Goal: Task Accomplishment & Management: Use online tool/utility

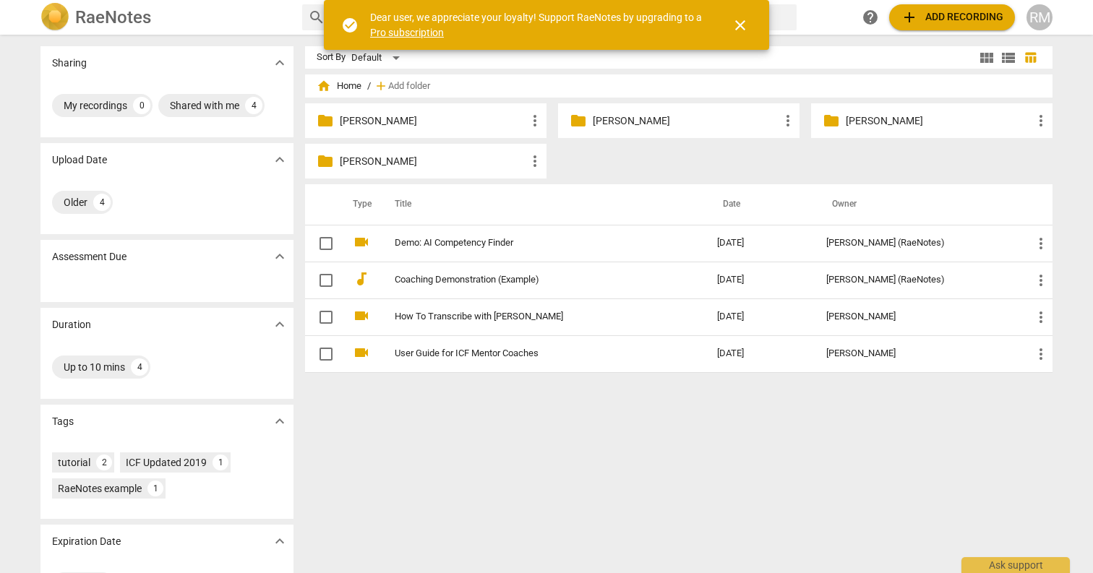
click at [377, 161] on p "[PERSON_NAME]" at bounding box center [433, 161] width 187 height 15
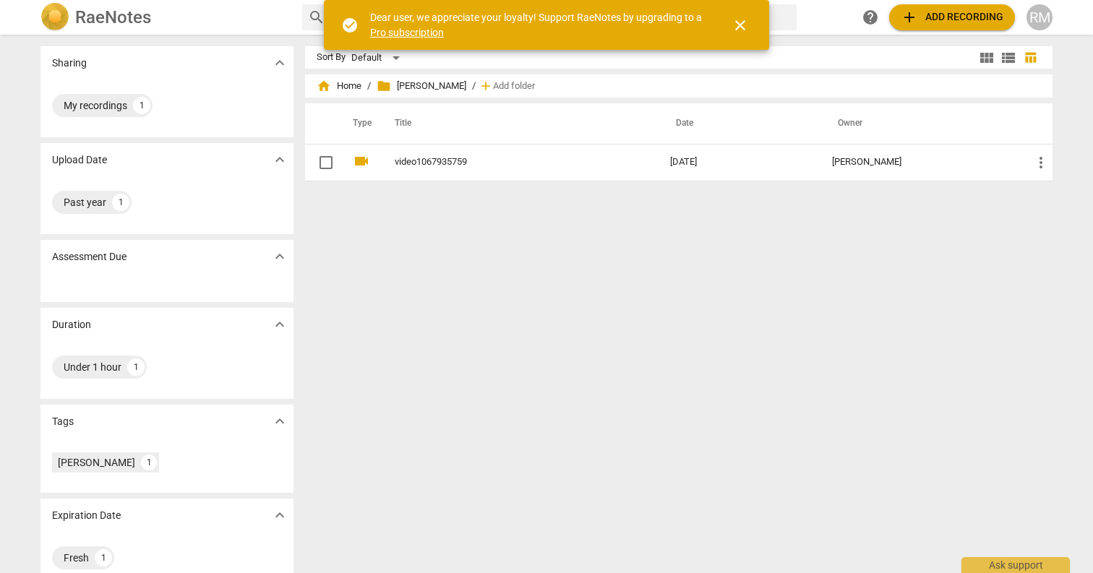
click at [644, 347] on div "Sort By Default view_module view_list table_chart home Home / folder Tara B. / …" at bounding box center [684, 304] width 759 height 516
click at [538, 280] on div "Sort By Default view_module view_list table_chart home Home / folder Tara B. / …" at bounding box center [684, 304] width 759 height 516
click at [742, 23] on span "close" at bounding box center [740, 25] width 17 height 17
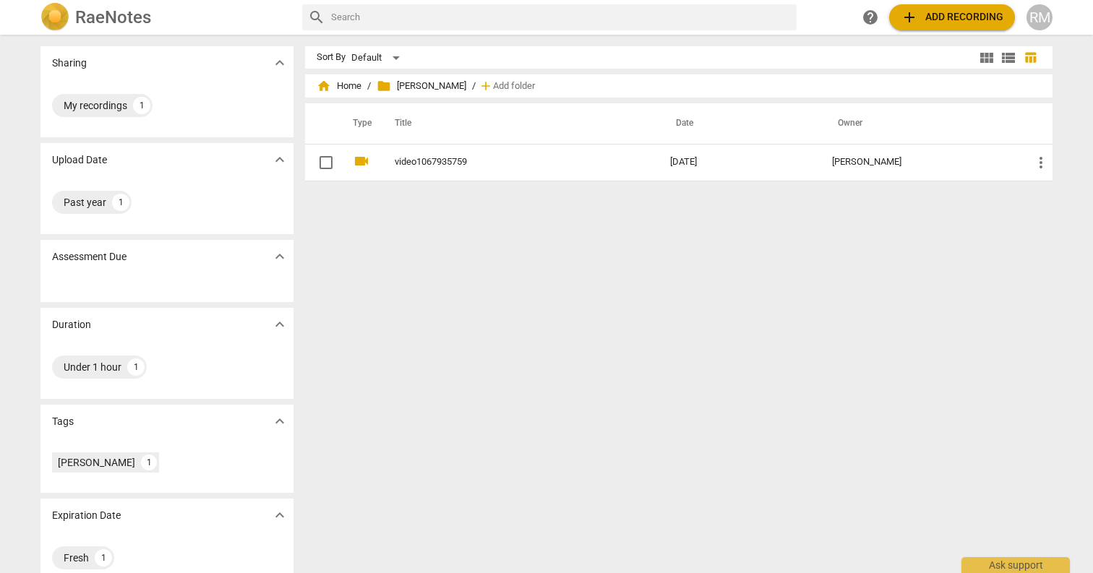
click at [375, 388] on div "Sort By Default view_module view_list table_chart home Home / folder Tara B. / …" at bounding box center [684, 304] width 759 height 516
click at [526, 300] on div "Sort By Default view_module view_list table_chart home Home / folder Tara B. / …" at bounding box center [684, 304] width 759 height 516
click at [573, 369] on div "Sort By Default view_module view_list table_chart home Home / folder Tara B. / …" at bounding box center [684, 304] width 759 height 516
click at [942, 9] on span "add Add recording" at bounding box center [952, 17] width 103 height 17
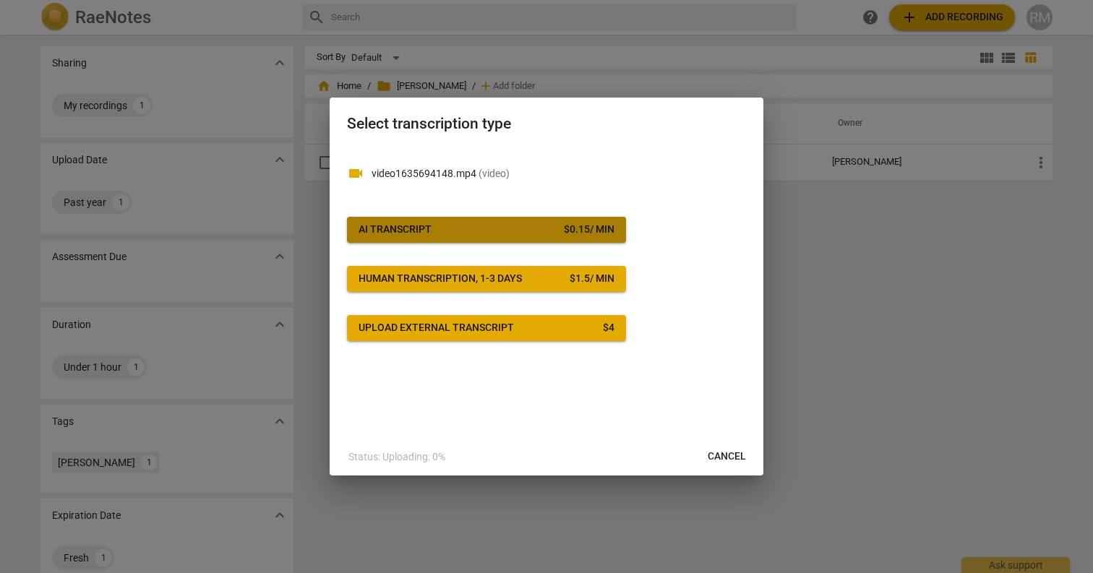
click at [548, 228] on span "AI Transcript $ 0.15 / min" at bounding box center [487, 230] width 256 height 14
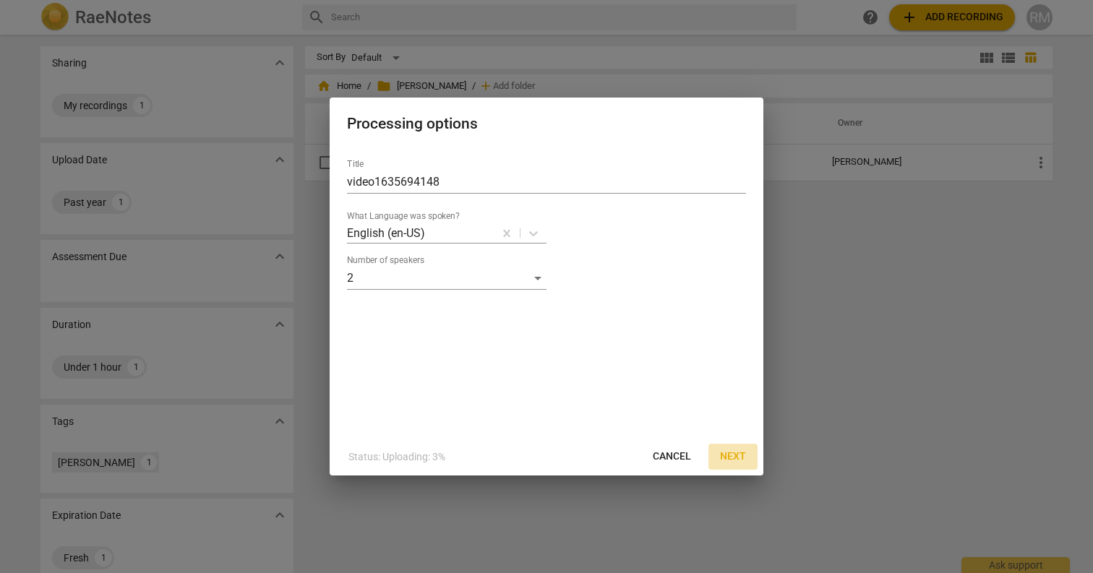
click at [751, 459] on button "Next" at bounding box center [733, 457] width 49 height 26
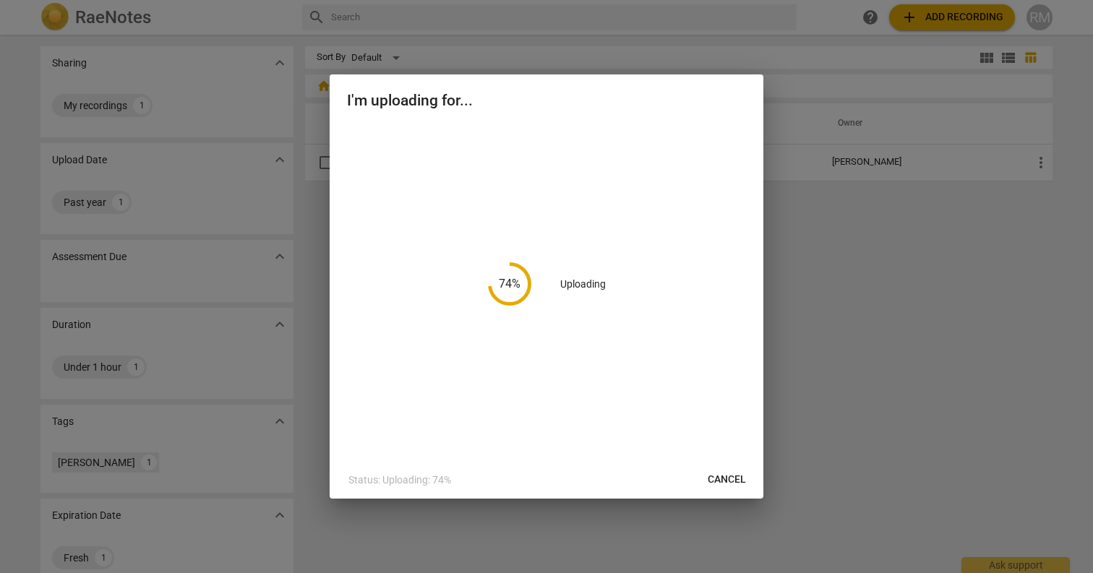
click at [717, 482] on span "Cancel" at bounding box center [727, 480] width 38 height 14
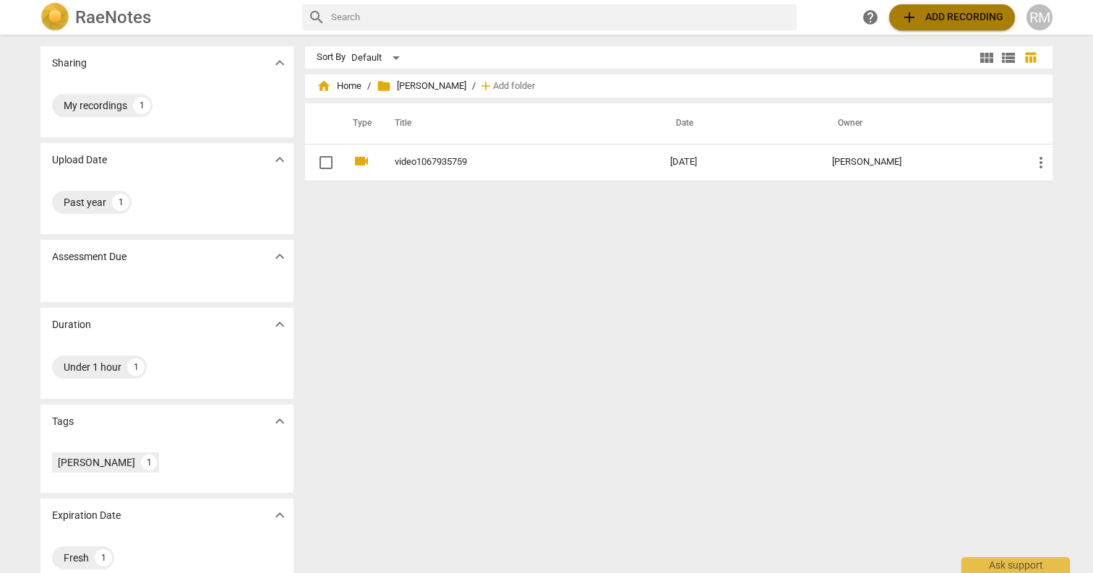
click at [978, 25] on span "add Add recording" at bounding box center [952, 17] width 103 height 17
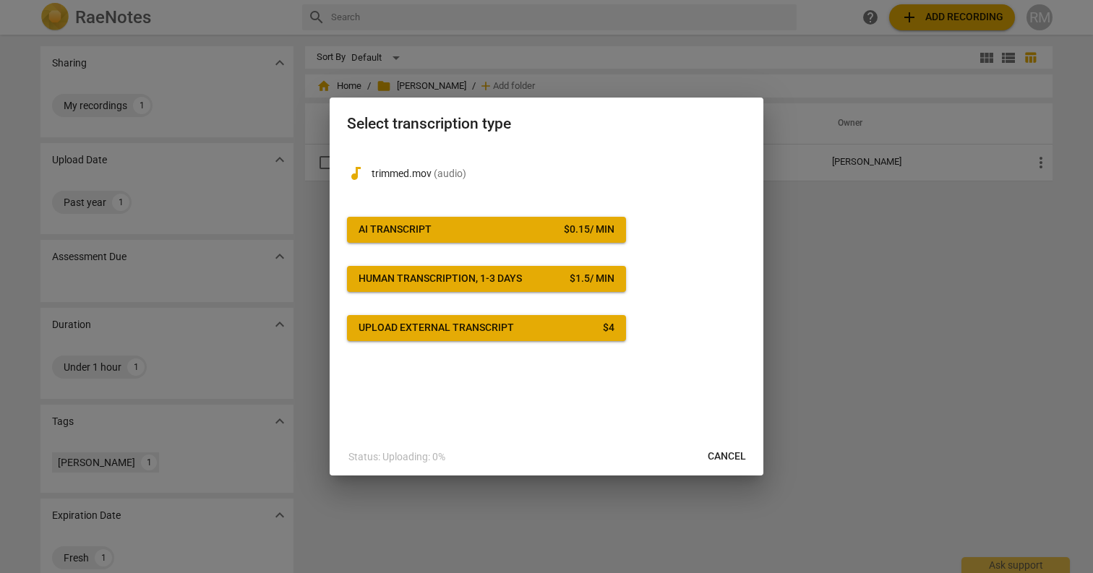
click at [526, 231] on span "AI Transcript $ 0.15 / min" at bounding box center [487, 230] width 256 height 14
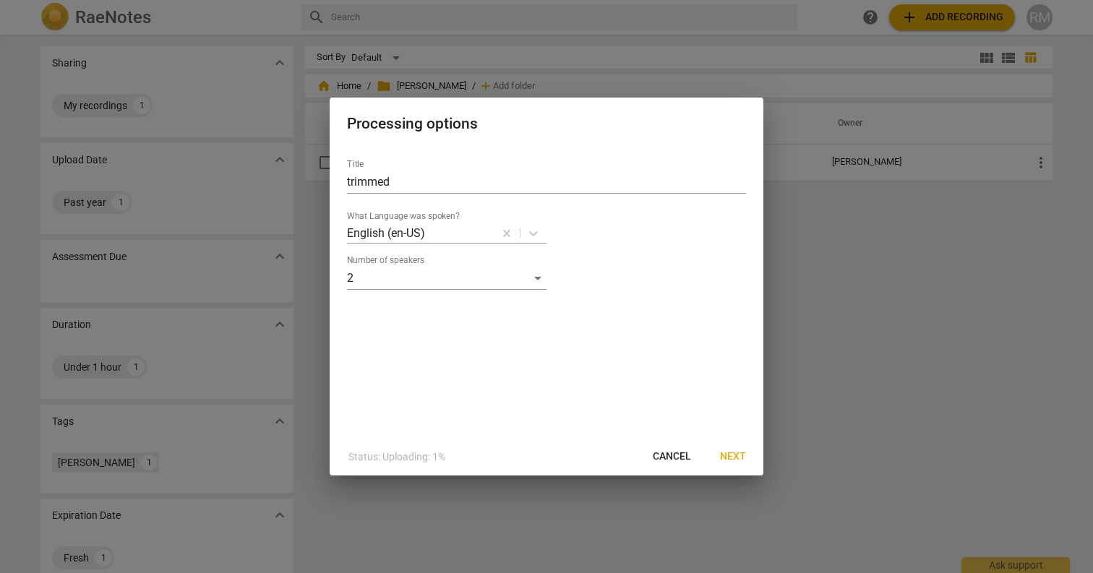
click at [735, 437] on div "Title trimmed What Language was spoken? English (en-US) Number of speakers 2" at bounding box center [547, 292] width 434 height 291
click at [732, 458] on span "Next" at bounding box center [733, 457] width 26 height 14
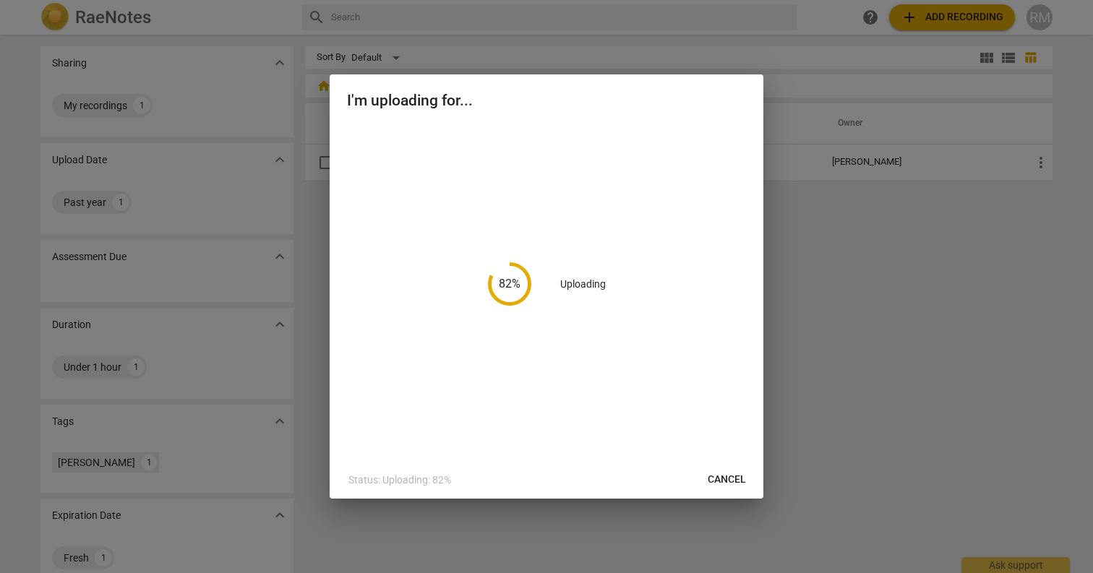
click at [711, 236] on div "82 % Uploading" at bounding box center [546, 284] width 399 height 320
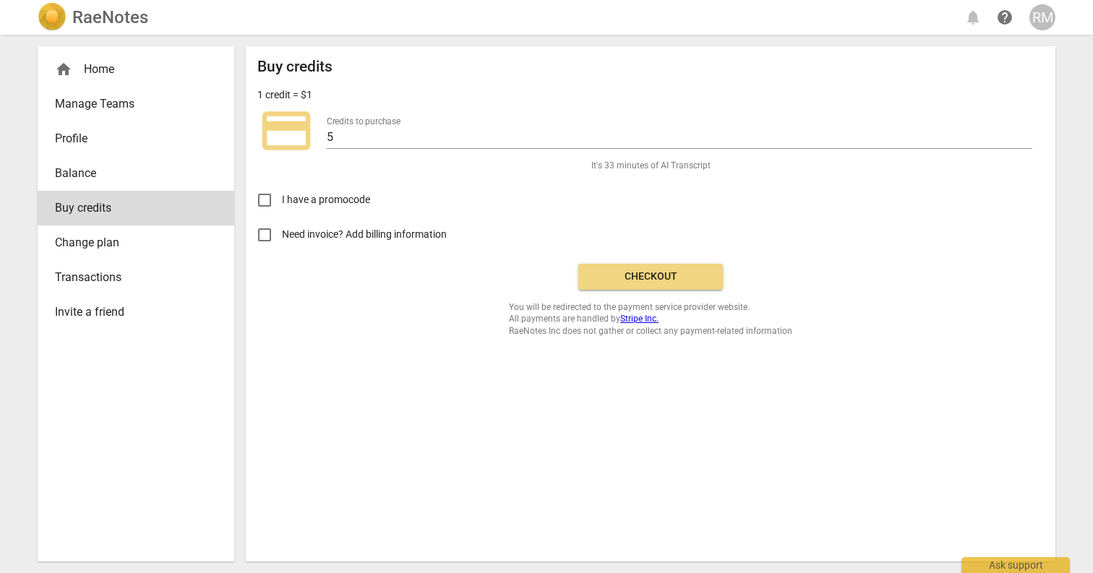
click at [676, 273] on span "Checkout" at bounding box center [650, 277] width 121 height 14
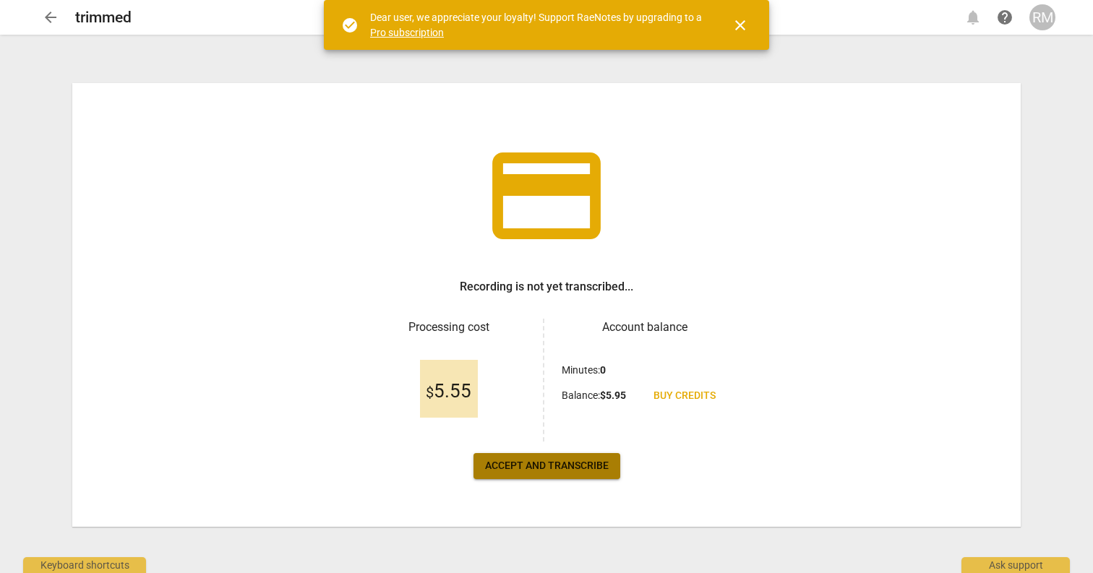
click at [578, 474] on button "Accept and transcribe" at bounding box center [547, 466] width 147 height 26
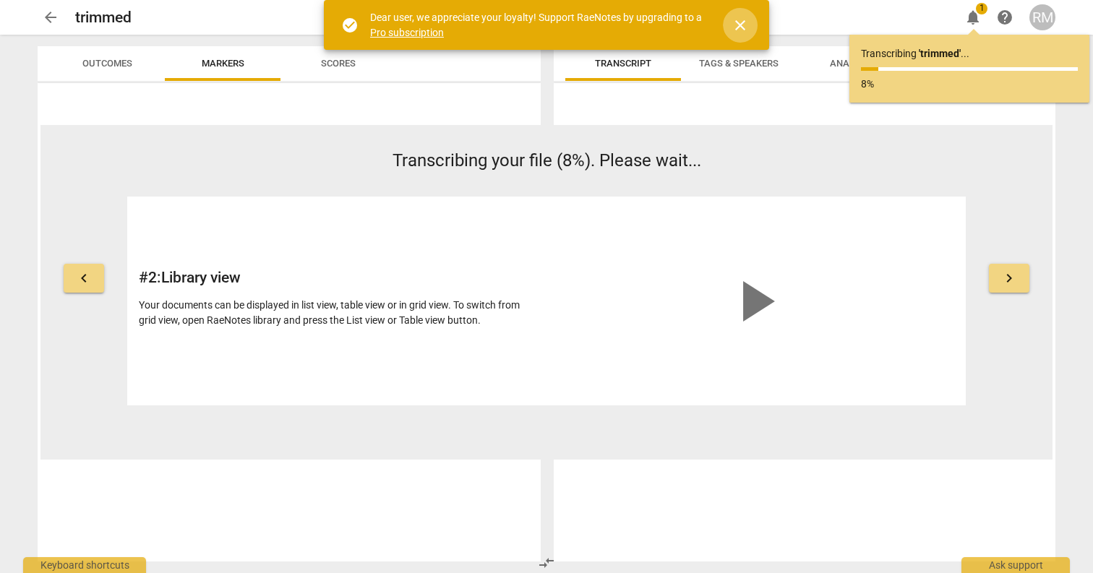
click at [740, 26] on span "close" at bounding box center [740, 25] width 17 height 17
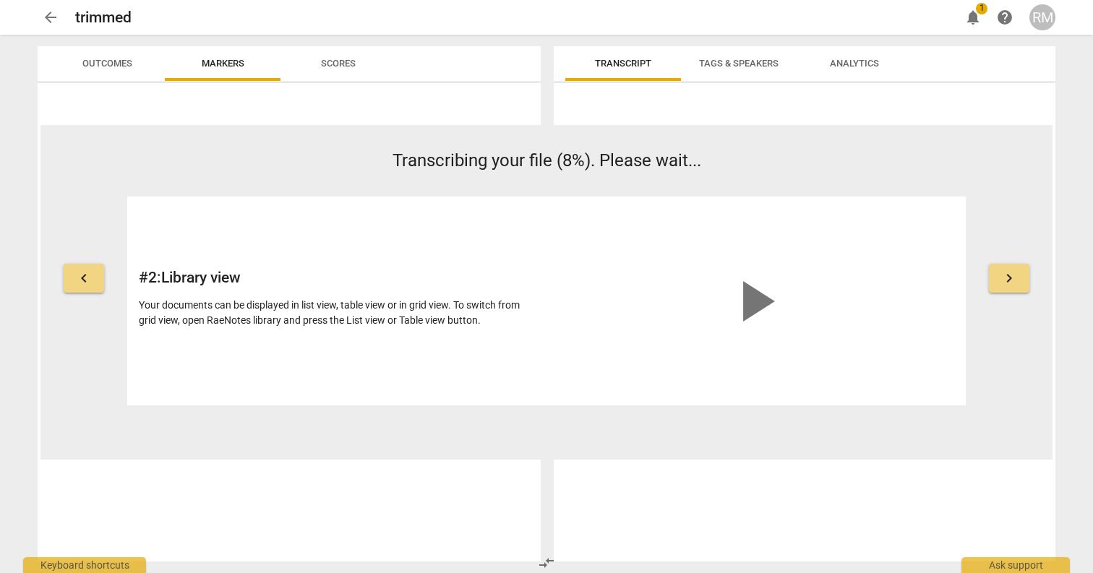
click at [975, 18] on span "notifications" at bounding box center [973, 17] width 17 height 17
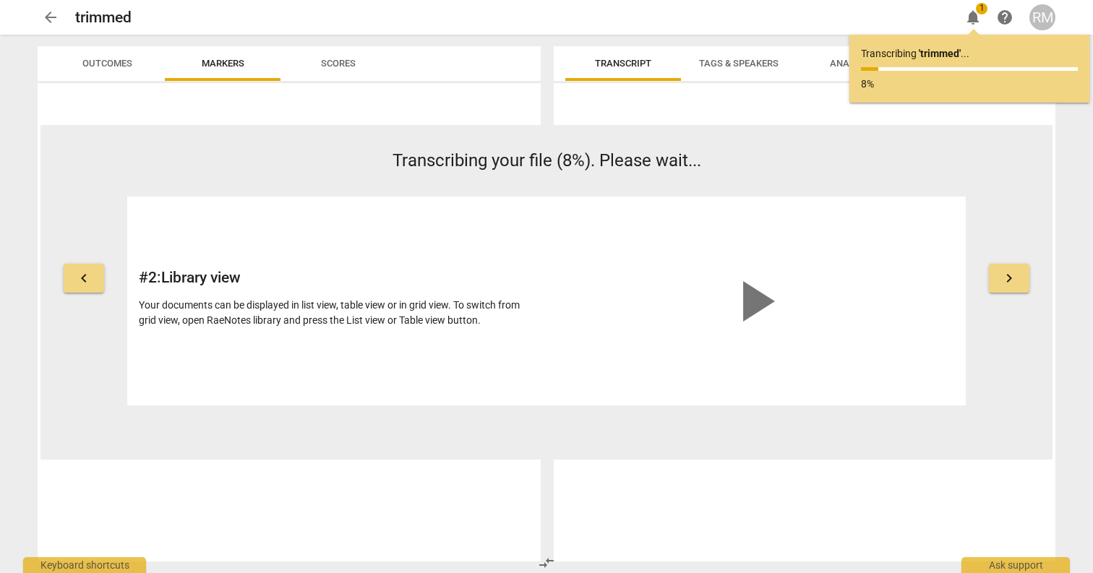
click at [50, 21] on span "arrow_back" at bounding box center [50, 17] width 17 height 17
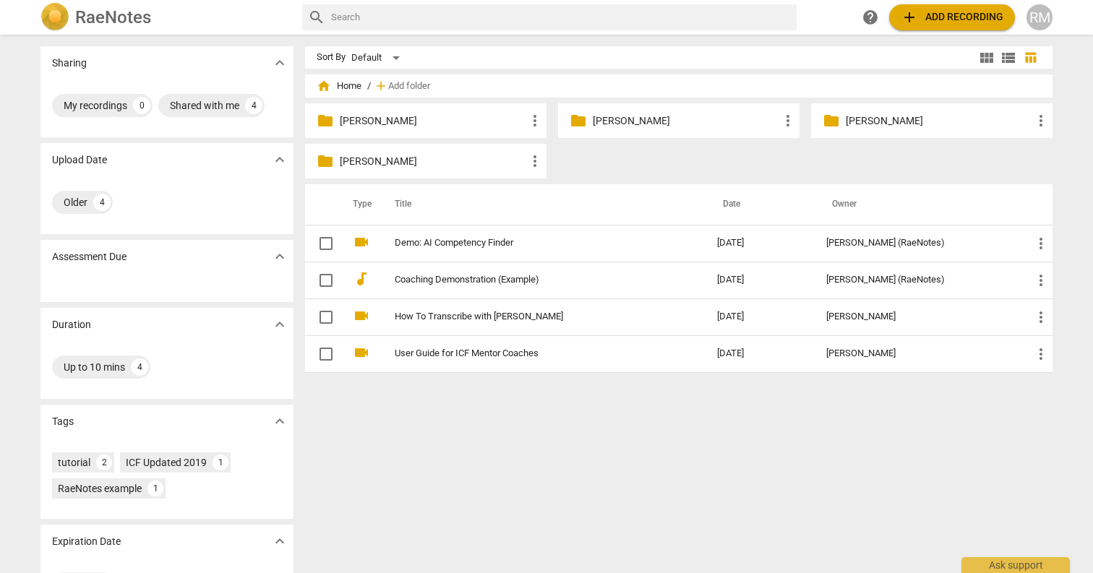
click at [393, 154] on p "[PERSON_NAME]" at bounding box center [433, 161] width 187 height 15
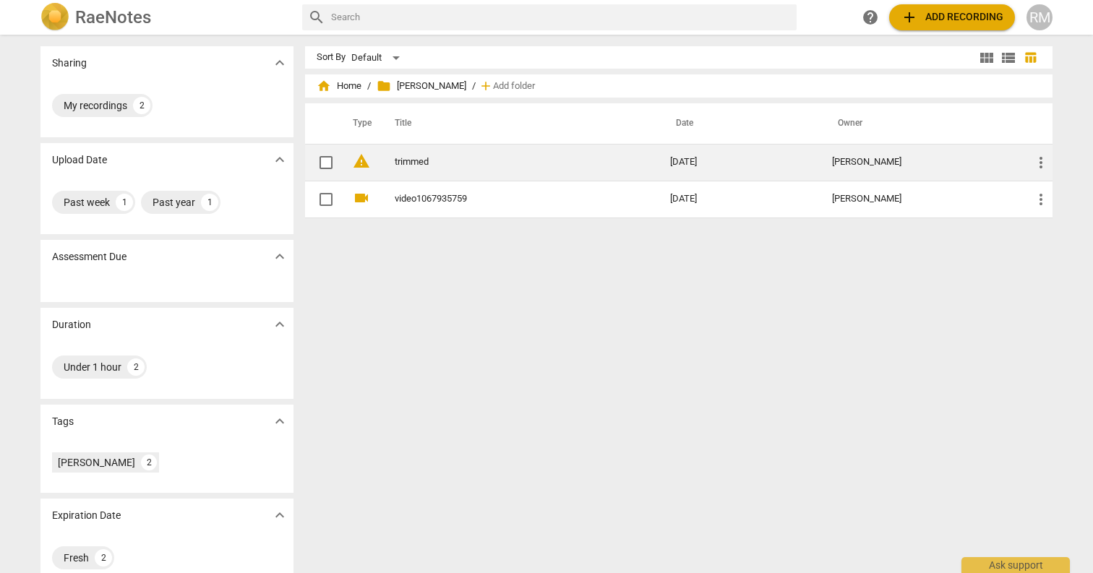
click at [505, 165] on link "trimmed" at bounding box center [506, 162] width 223 height 11
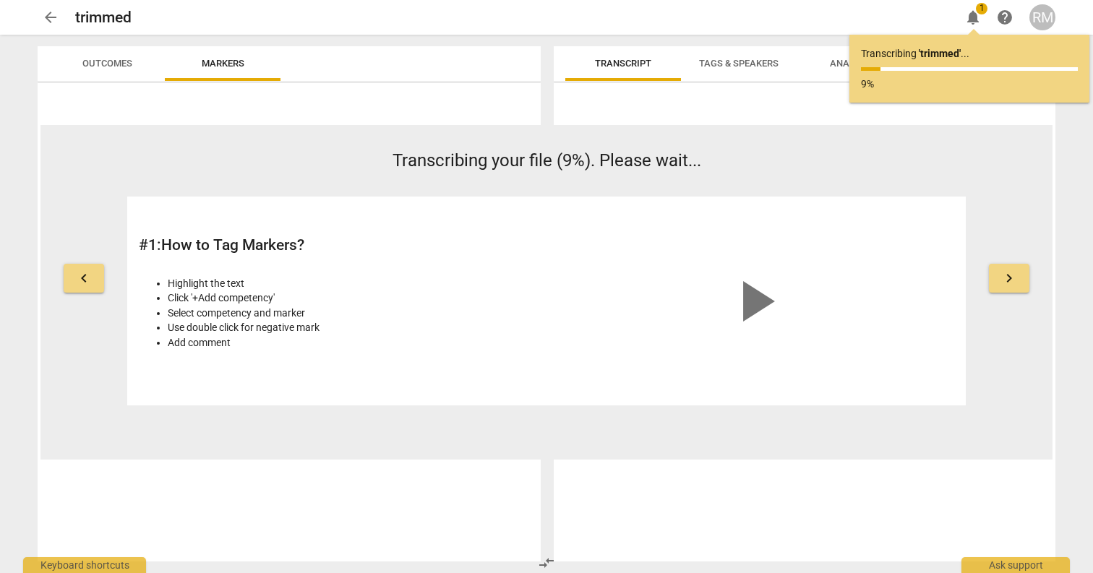
click at [970, 20] on span "notifications" at bounding box center [973, 17] width 17 height 17
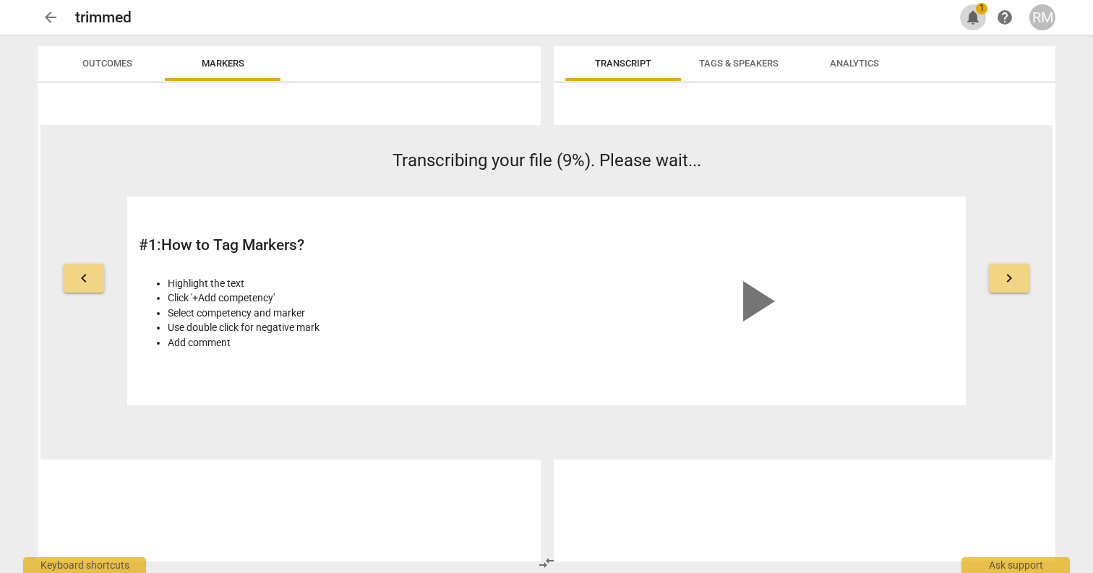
click at [970, 20] on span "notifications" at bounding box center [973, 17] width 17 height 17
